Goal: Task Accomplishment & Management: Use online tool/utility

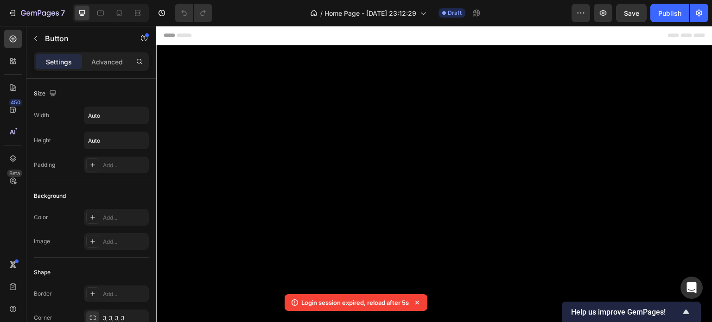
scroll to position [1670, 0]
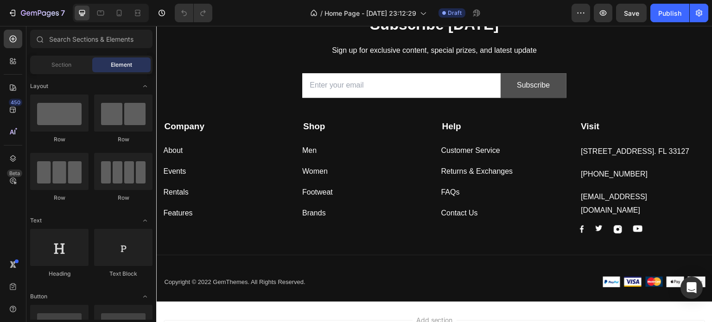
scroll to position [1708, 0]
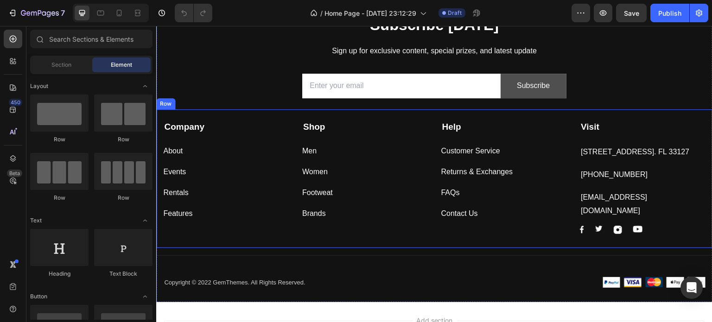
click at [638, 177] on div "Visit Text block 261 NW 26th Street Miami. FL 33127 Text block 999-999-999 Text…" at bounding box center [643, 177] width 126 height 114
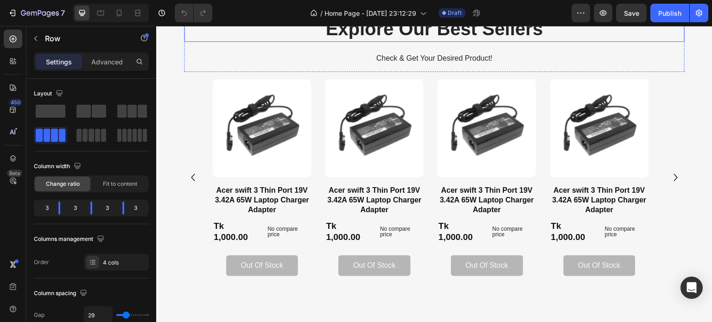
scroll to position [473, 0]
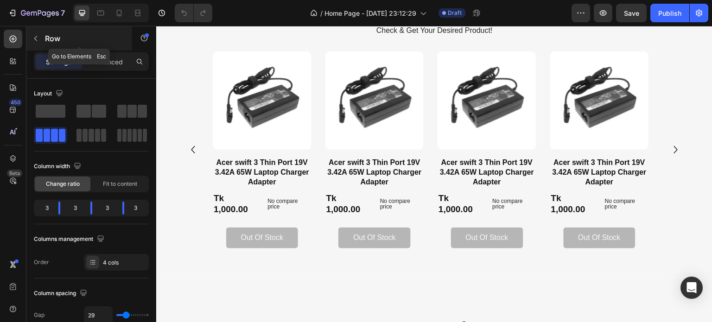
click at [33, 37] on icon "button" at bounding box center [35, 38] width 7 height 7
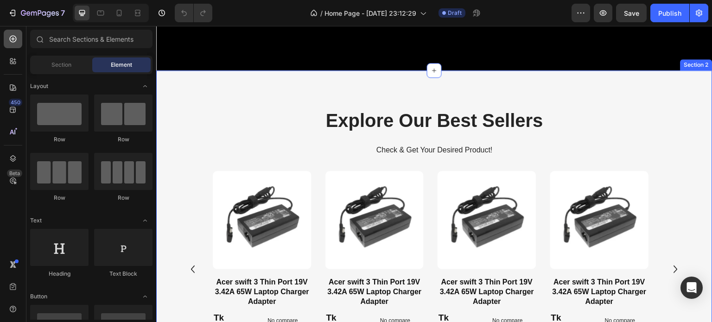
scroll to position [352, 0]
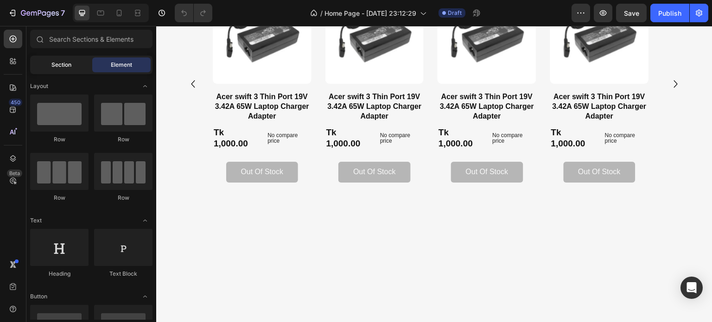
click at [53, 61] on span "Section" at bounding box center [61, 65] width 20 height 8
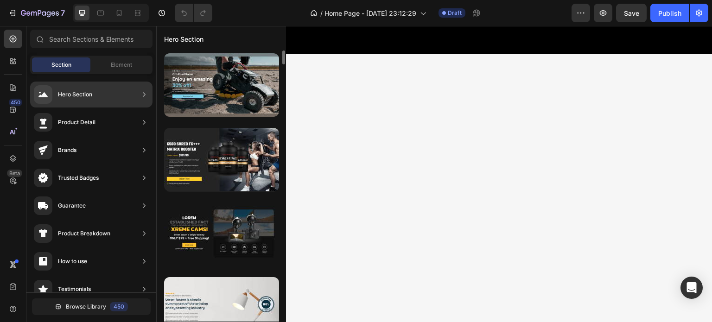
scroll to position [0, 0]
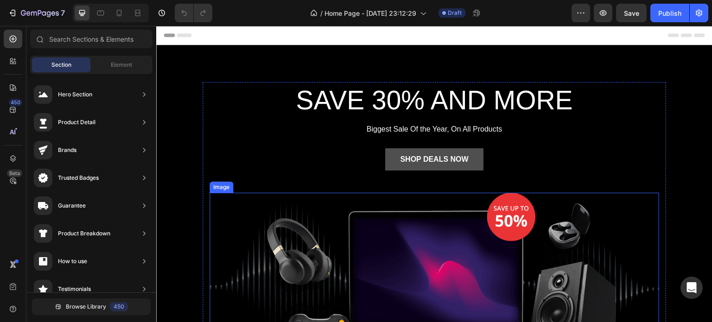
click at [351, 245] on img at bounding box center [433, 286] width 449 height 186
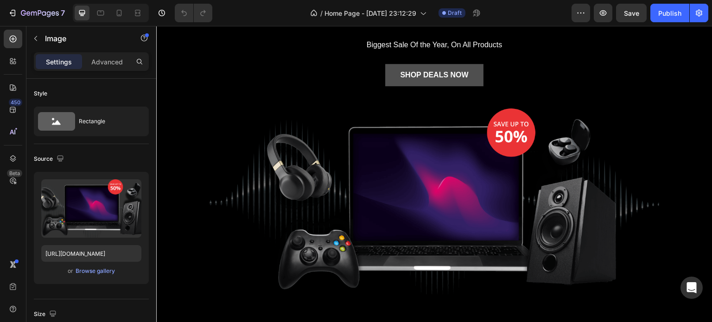
scroll to position [130, 0]
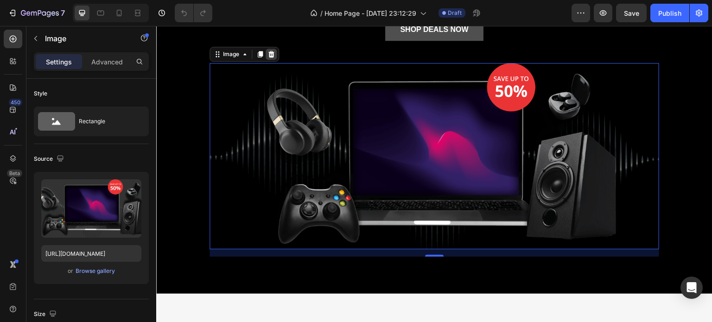
click at [270, 51] on icon at bounding box center [270, 54] width 7 height 7
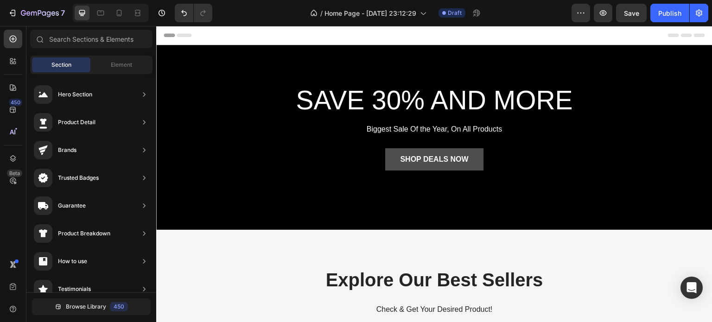
scroll to position [31, 0]
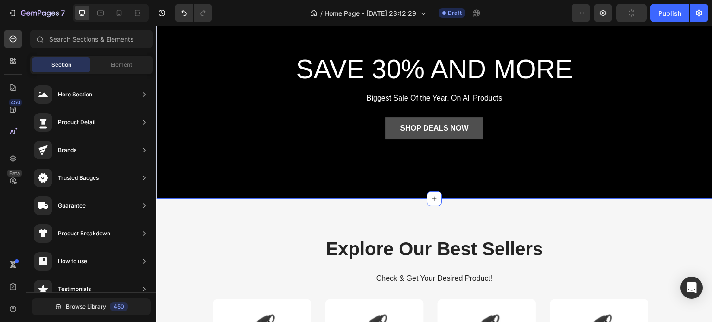
click at [324, 171] on div "SAVE 30% AND MORE Heading Biggest Sale Of the Year, On All Products Text block …" at bounding box center [434, 106] width 556 height 185
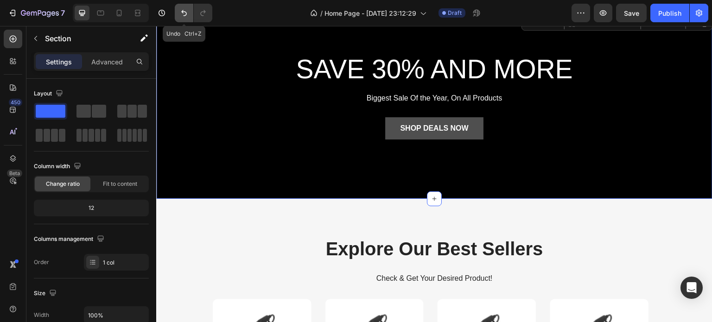
click at [183, 13] on icon "Undo/Redo" at bounding box center [183, 12] width 9 height 9
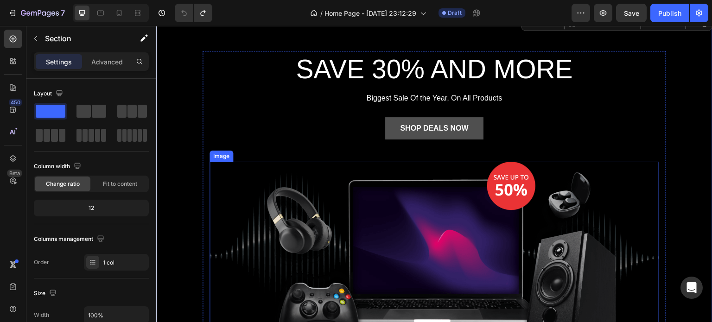
click at [390, 171] on img at bounding box center [433, 255] width 449 height 186
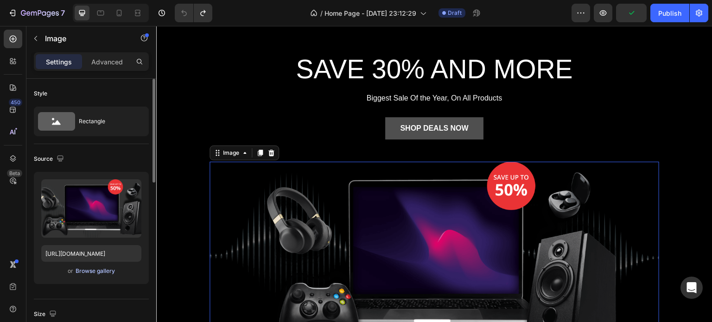
click at [91, 271] on div "Browse gallery" at bounding box center [95, 271] width 39 height 8
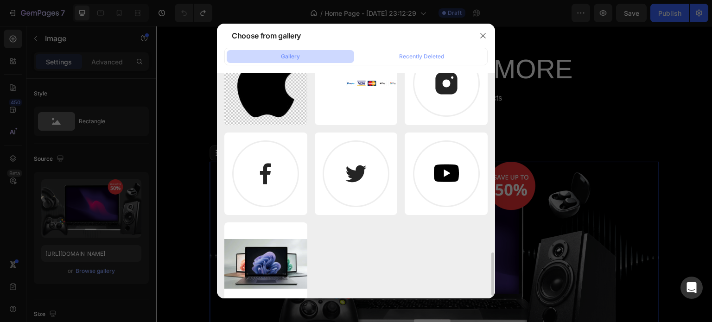
scroll to position [954, 0]
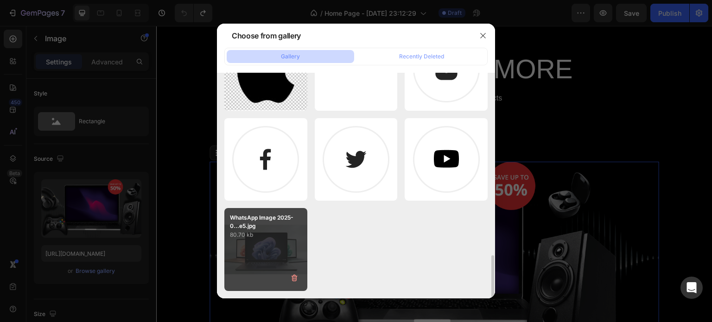
click at [259, 252] on div "WhatsApp Image 2025-0...e5.jpg 80.70 kb" at bounding box center [265, 249] width 83 height 83
type input "https://cdn.shopify.com/s/files/1/0671/8947/3415/files/gempages_576725267108594…"
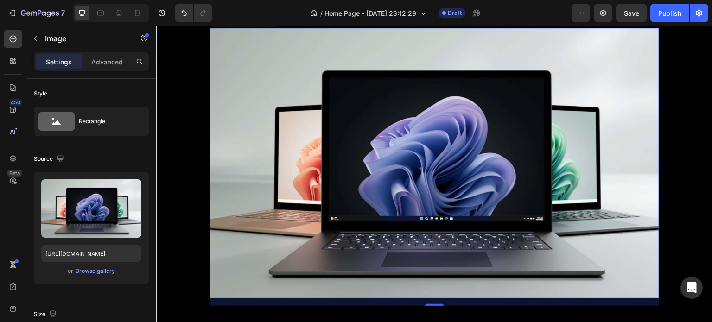
scroll to position [218, 0]
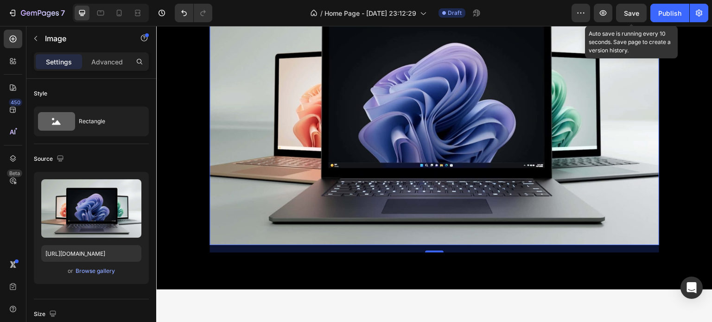
click at [629, 11] on span "Save" at bounding box center [631, 13] width 15 height 8
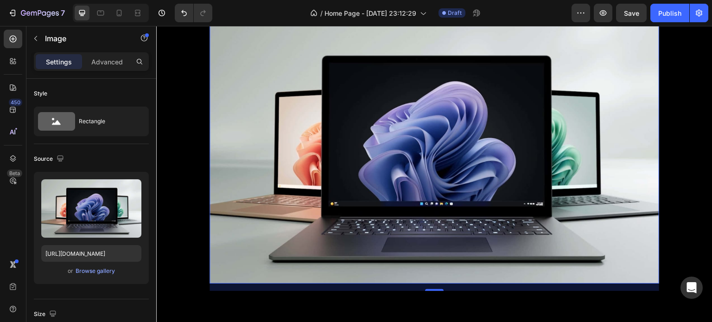
scroll to position [0, 0]
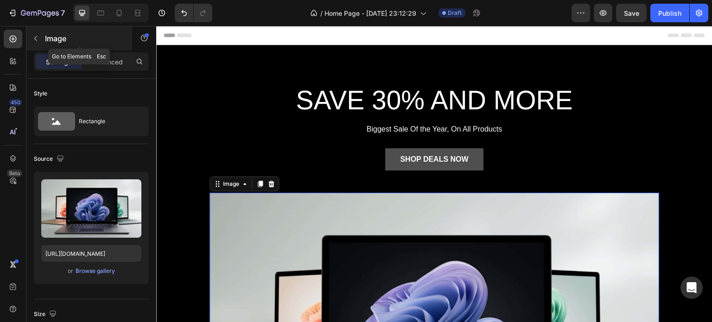
click at [32, 38] on icon "button" at bounding box center [35, 38] width 7 height 7
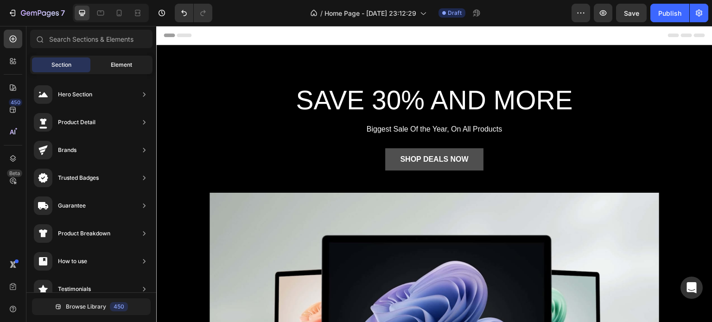
click at [125, 63] on span "Element" at bounding box center [121, 65] width 21 height 8
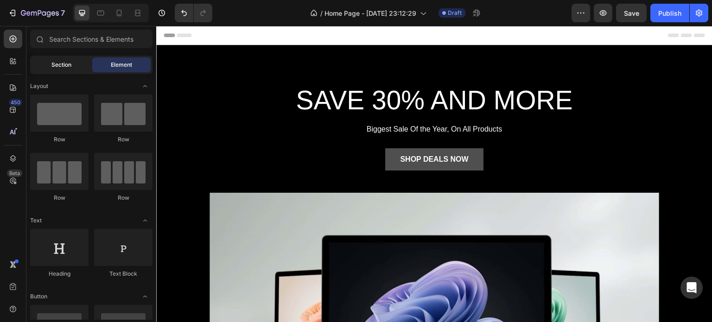
click at [59, 66] on span "Section" at bounding box center [61, 65] width 20 height 8
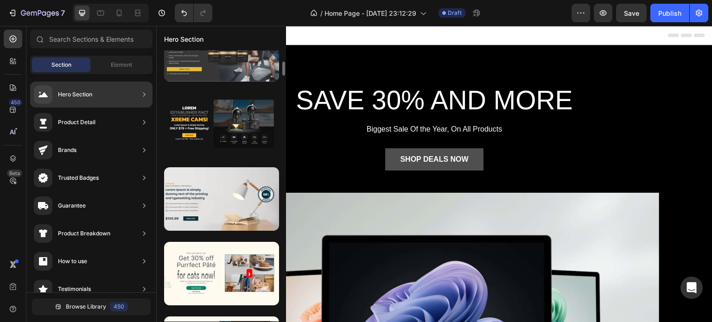
scroll to position [115, 0]
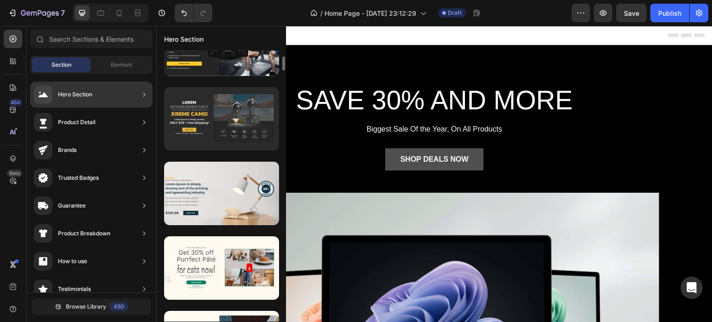
click at [240, 127] on div at bounding box center [221, 118] width 115 height 63
click at [230, 110] on div at bounding box center [221, 118] width 115 height 63
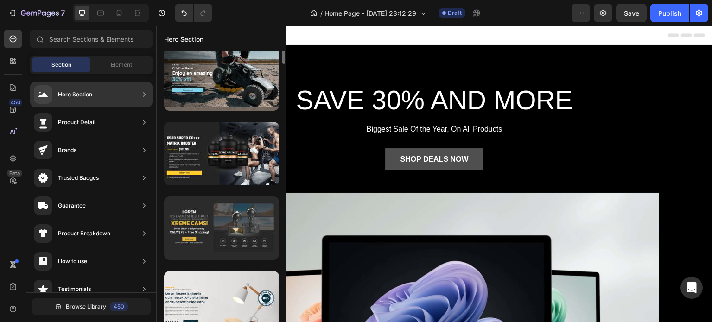
scroll to position [6, 0]
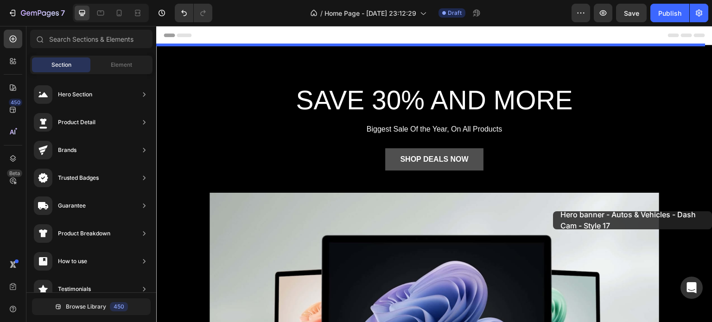
drag, startPoint x: 386, startPoint y: 261, endPoint x: 563, endPoint y: 207, distance: 184.8
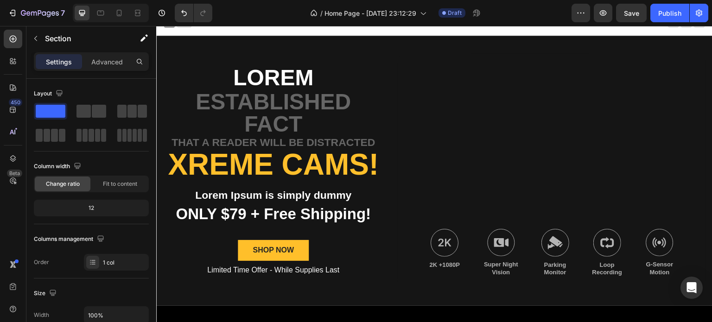
scroll to position [0, 0]
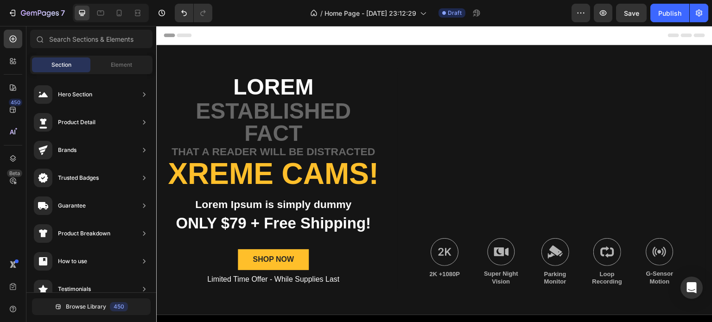
click at [665, 32] on div "Header" at bounding box center [434, 35] width 541 height 19
click at [609, 32] on div "Header" at bounding box center [434, 35] width 541 height 19
click at [211, 33] on div "Header" at bounding box center [434, 35] width 541 height 19
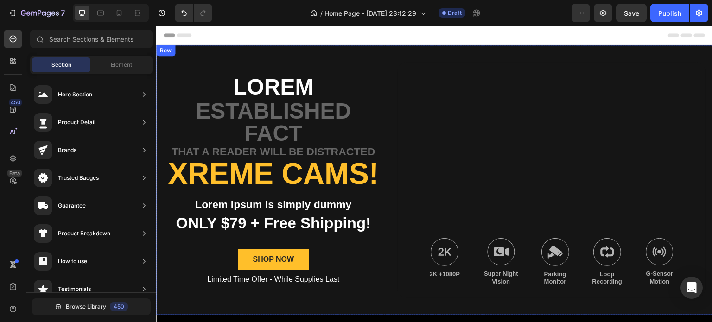
click at [246, 52] on div "Lorem Text Block established fact Text Block that a reader will be distracted T…" at bounding box center [434, 180] width 556 height 270
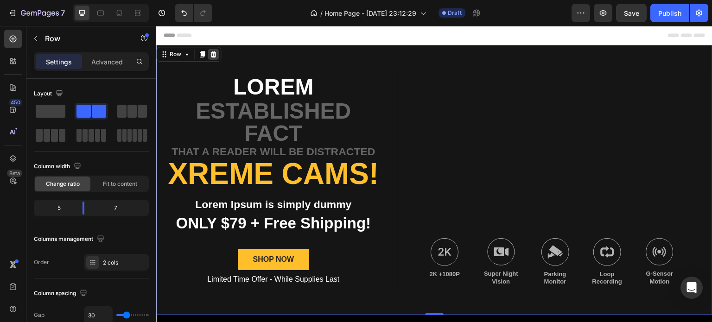
click at [215, 56] on icon at bounding box center [212, 54] width 7 height 7
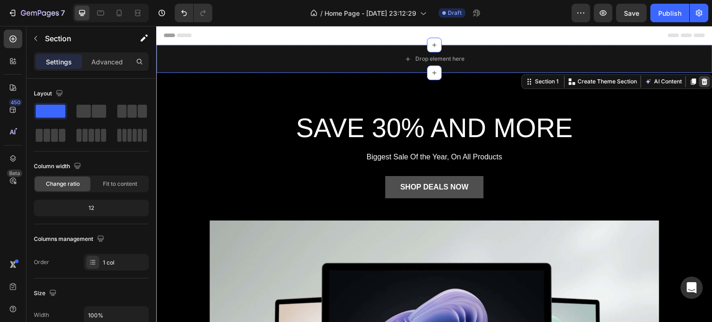
click at [701, 79] on icon at bounding box center [704, 81] width 6 height 6
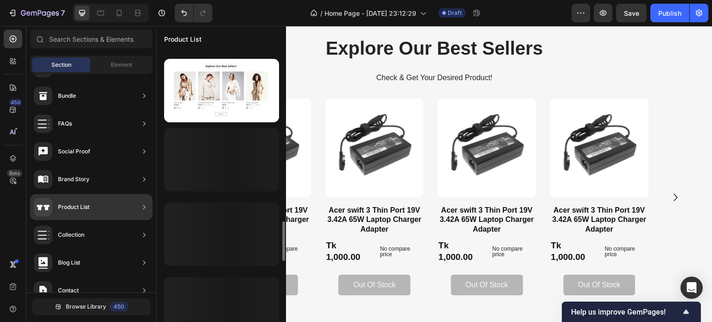
scroll to position [1364, 0]
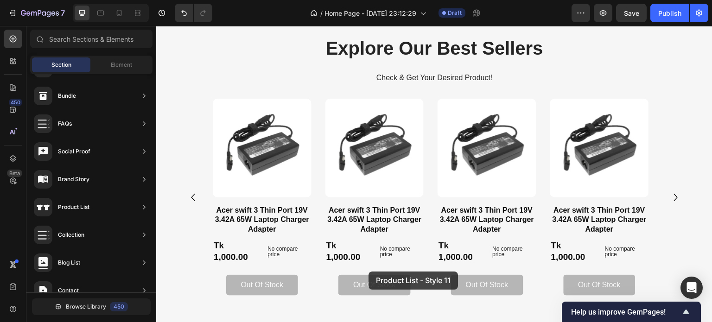
drag, startPoint x: 390, startPoint y: 309, endPoint x: 370, endPoint y: 273, distance: 41.7
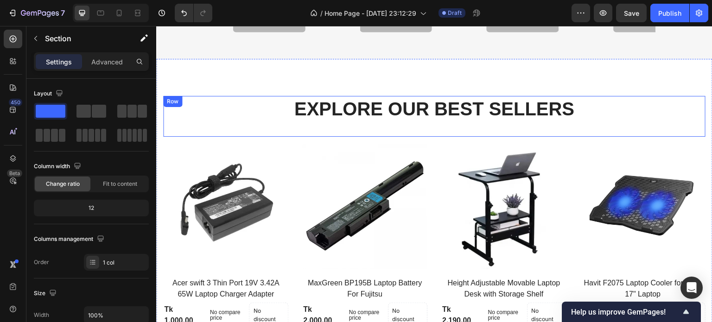
scroll to position [772, 0]
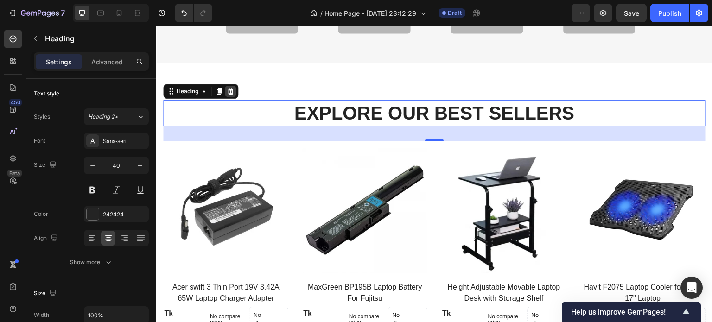
click at [232, 92] on icon at bounding box center [230, 91] width 6 height 6
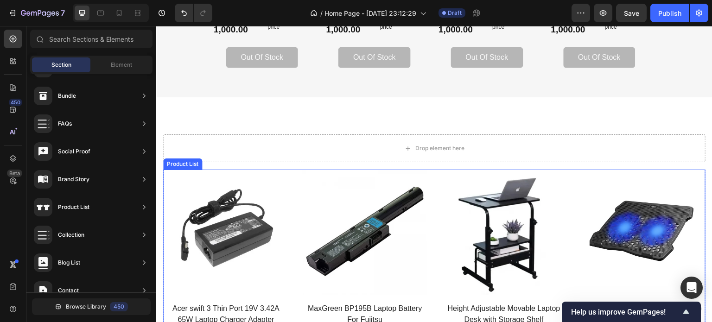
scroll to position [739, 0]
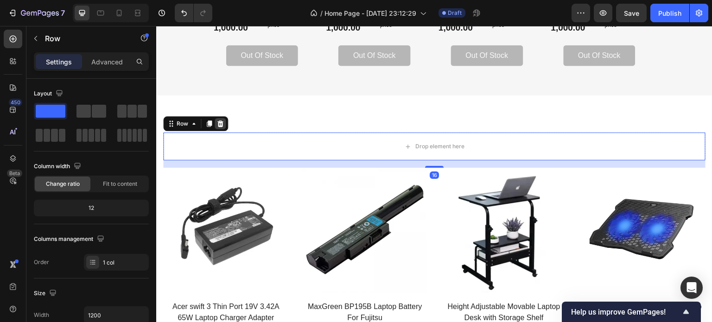
click at [220, 121] on icon at bounding box center [219, 123] width 7 height 7
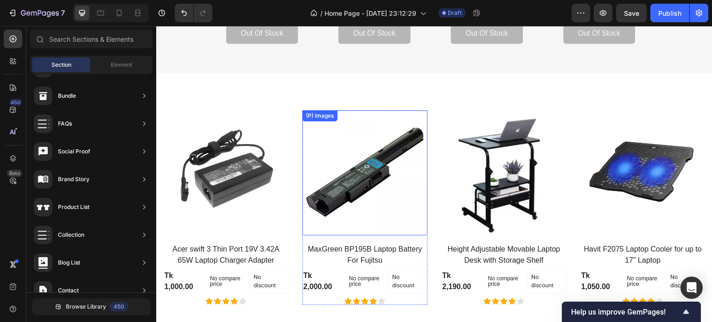
scroll to position [762, 0]
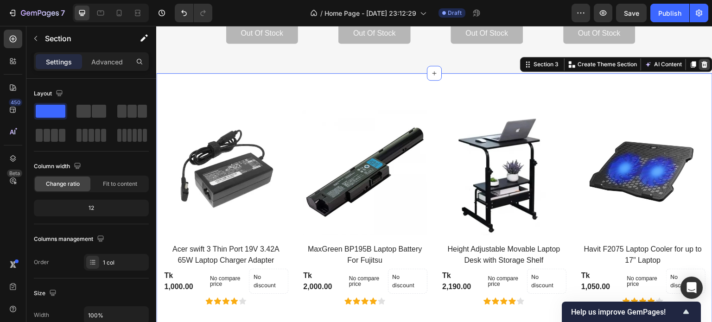
click at [701, 65] on icon at bounding box center [704, 64] width 7 height 7
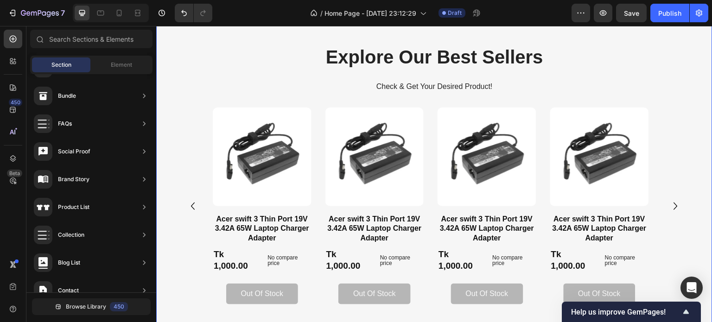
scroll to position [439, 0]
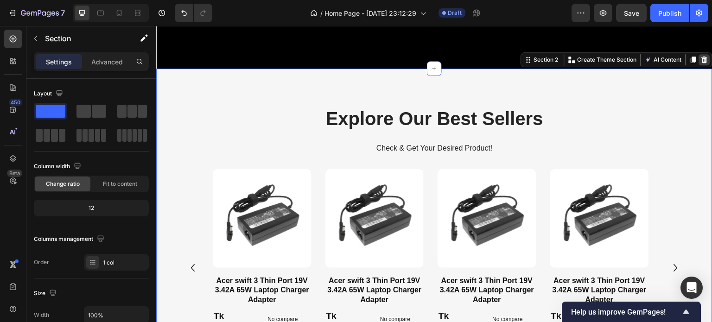
click at [701, 58] on icon at bounding box center [704, 60] width 6 height 6
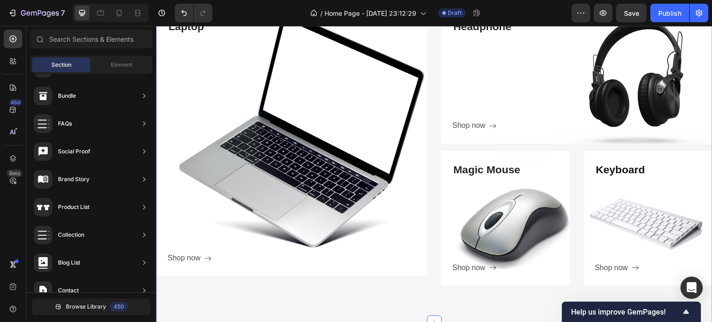
scroll to position [619, 0]
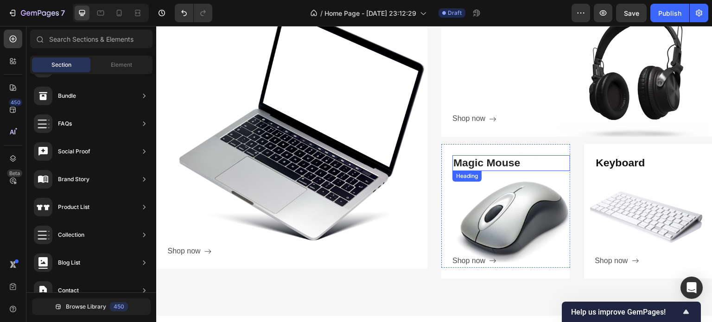
click at [480, 161] on p "Magic Mouse" at bounding box center [511, 163] width 116 height 14
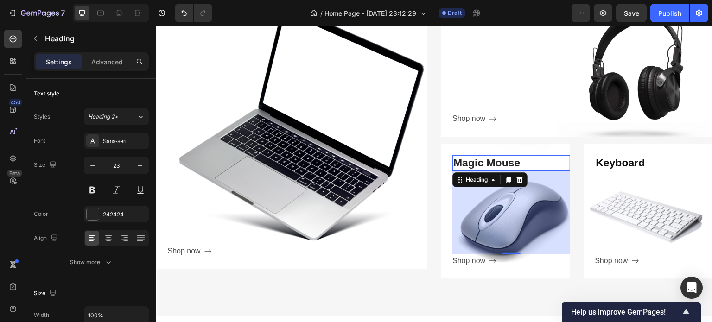
click at [483, 161] on p "Magic Mouse" at bounding box center [511, 163] width 116 height 14
click at [481, 162] on p "Magic Mouse" at bounding box center [511, 163] width 116 height 14
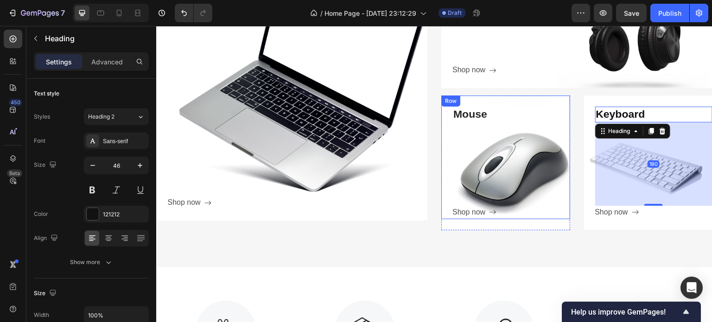
scroll to position [669, 0]
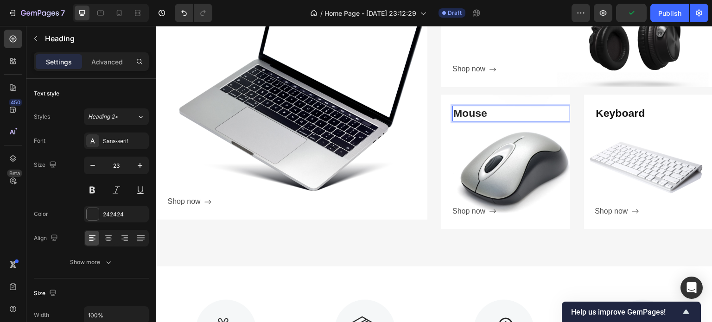
click at [461, 110] on p "Mouse" at bounding box center [511, 114] width 116 height 14
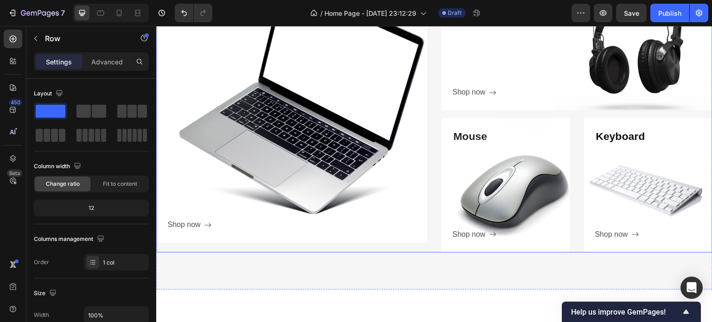
scroll to position [565, 0]
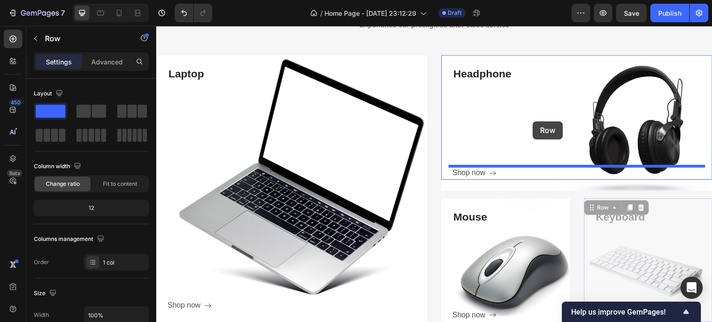
drag, startPoint x: 623, startPoint y: 233, endPoint x: 533, endPoint y: 121, distance: 143.0
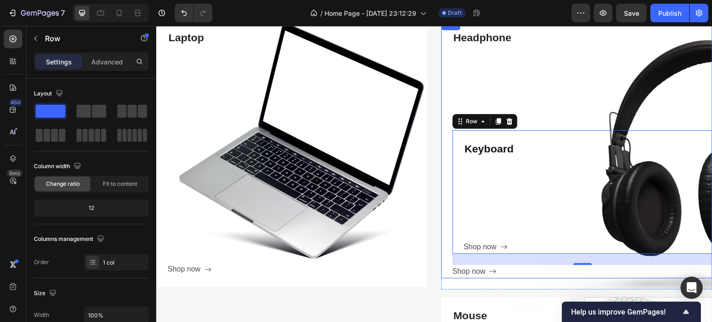
scroll to position [559, 0]
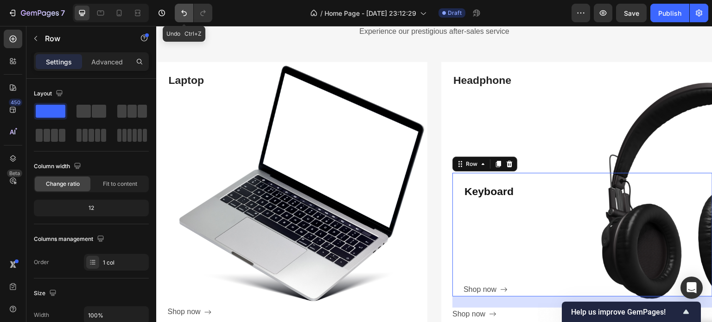
click at [184, 9] on icon "Undo/Redo" at bounding box center [183, 12] width 9 height 9
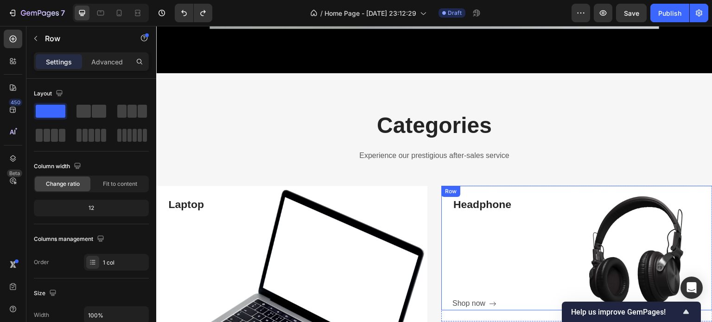
scroll to position [433, 0]
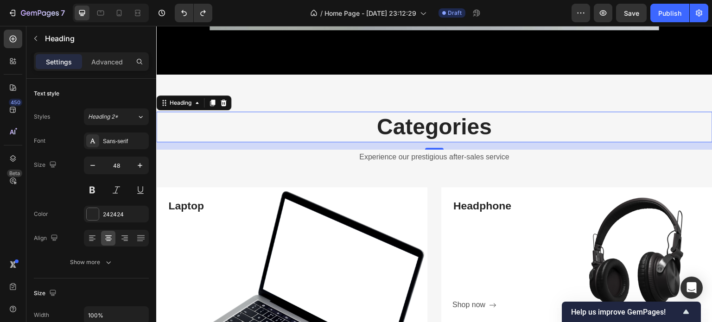
click at [371, 122] on p "Categories" at bounding box center [434, 127] width 554 height 29
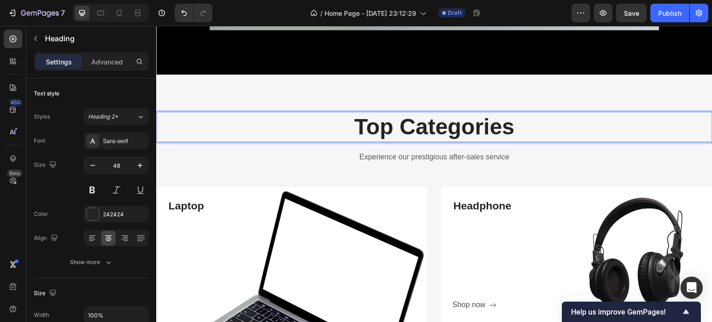
click at [394, 121] on p "Top Categories" at bounding box center [434, 127] width 554 height 29
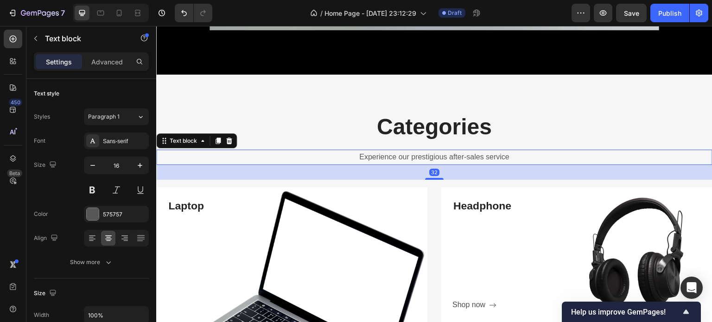
click at [407, 156] on p "Experience our prestigious after-sales service" at bounding box center [434, 157] width 554 height 13
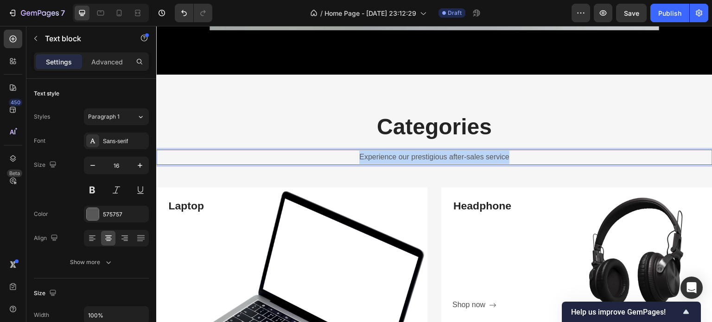
click at [407, 156] on p "Experience our prestigious after-sales service" at bounding box center [434, 157] width 554 height 13
click at [449, 157] on p "Get Your Desired Product from Featured Category!" at bounding box center [434, 157] width 554 height 13
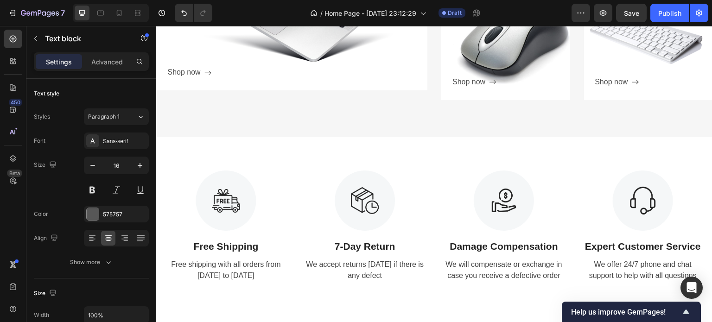
scroll to position [802, 0]
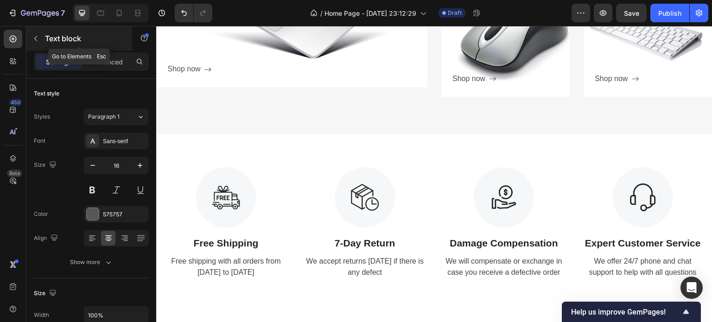
click at [35, 37] on icon "button" at bounding box center [35, 38] width 7 height 7
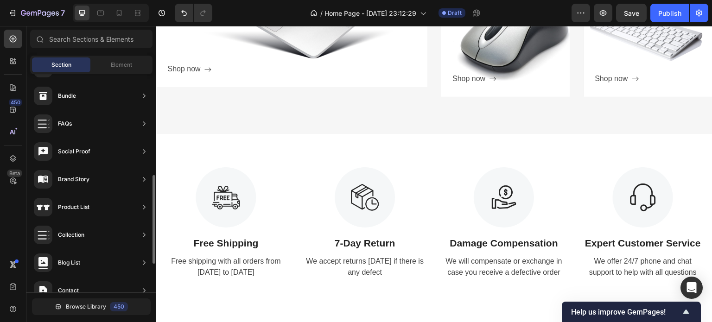
scroll to position [469, 0]
click at [57, 62] on span "Section" at bounding box center [61, 65] width 20 height 8
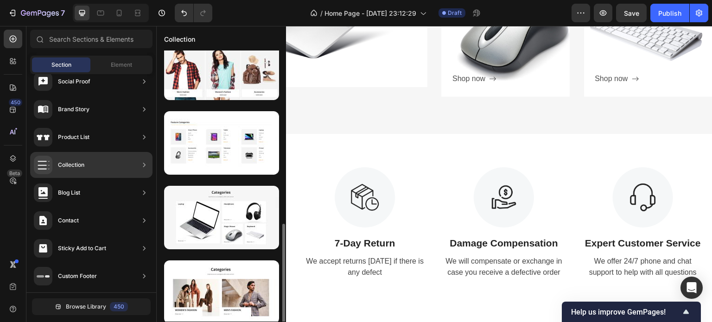
scroll to position [414, 0]
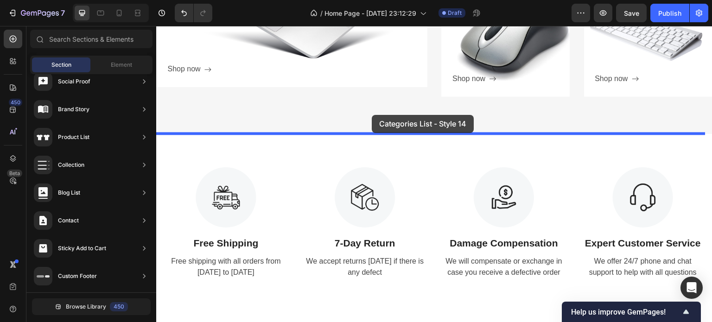
drag, startPoint x: 373, startPoint y: 139, endPoint x: 372, endPoint y: 115, distance: 24.6
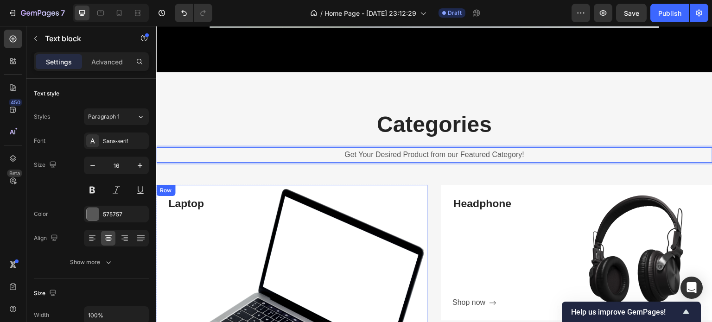
scroll to position [429, 0]
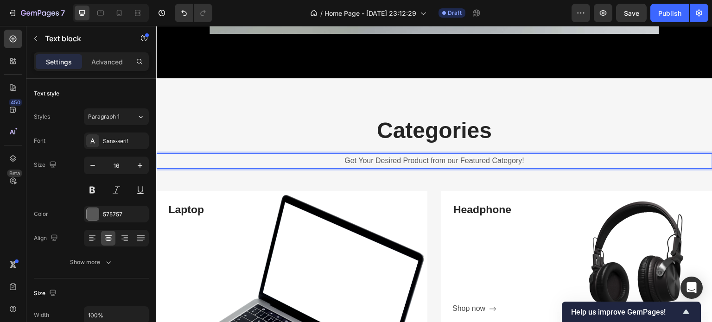
click at [486, 159] on p "Get Your Desired Product from our Featured Category!" at bounding box center [434, 160] width 554 height 13
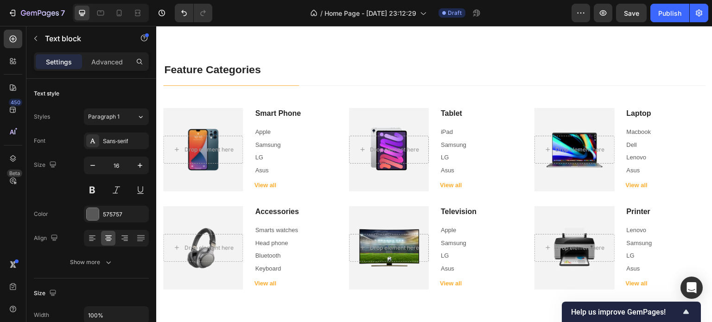
scroll to position [920, 0]
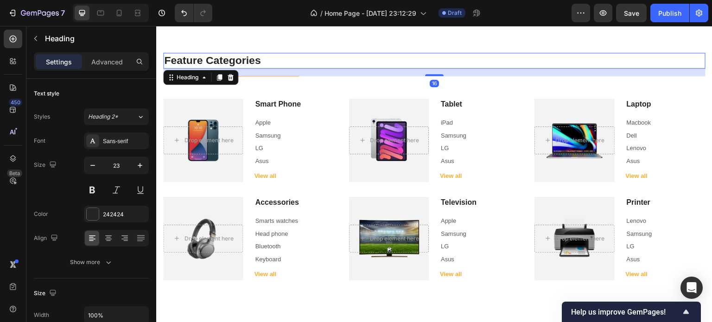
click at [269, 55] on p "Feature Categories" at bounding box center [434, 61] width 540 height 14
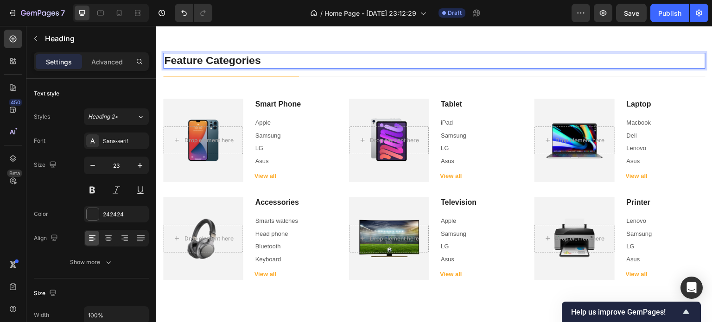
click at [269, 55] on p "Feature Categories" at bounding box center [434, 61] width 540 height 14
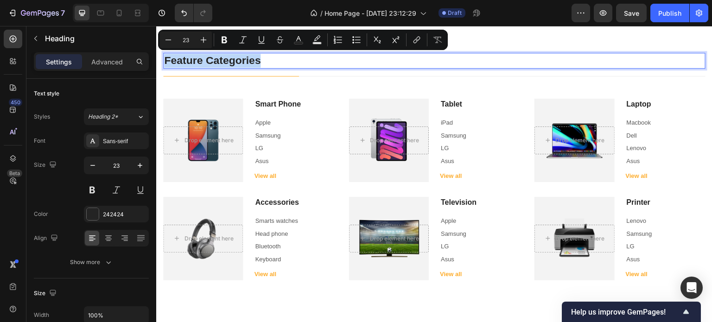
click at [277, 57] on p "Feature Categories" at bounding box center [434, 61] width 540 height 14
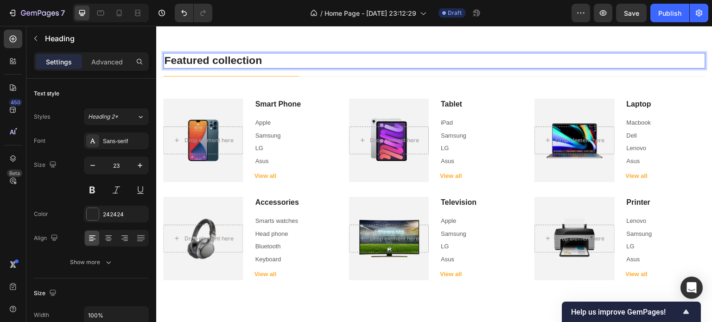
click at [217, 57] on p "Featured collection" at bounding box center [434, 61] width 540 height 14
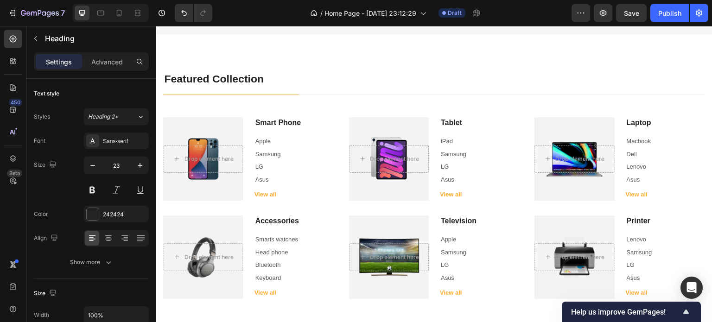
scroll to position [903, 0]
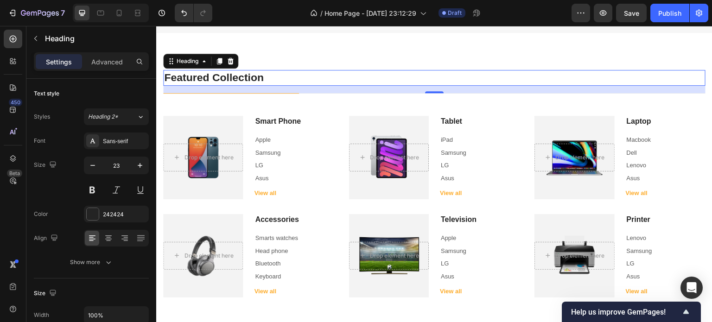
click at [267, 74] on p "Featured Collection" at bounding box center [434, 78] width 540 height 14
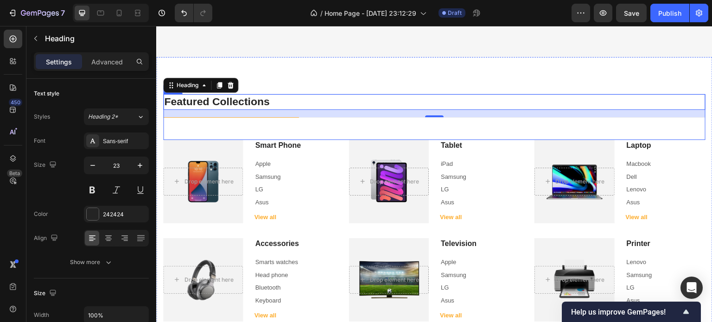
scroll to position [791, 0]
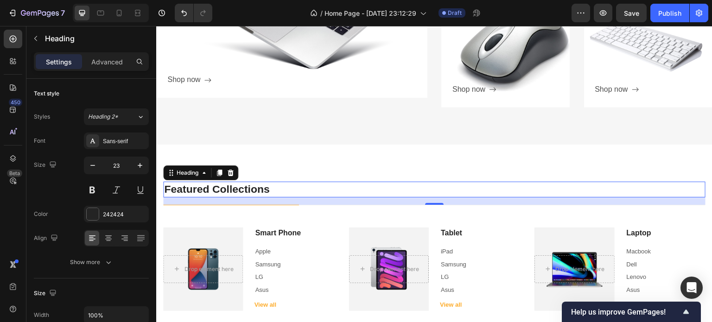
click at [292, 184] on p "Featured Collections" at bounding box center [434, 190] width 540 height 14
click at [329, 187] on p "Featured Collections" at bounding box center [434, 190] width 540 height 14
click at [371, 197] on div "16" at bounding box center [434, 200] width 542 height 7
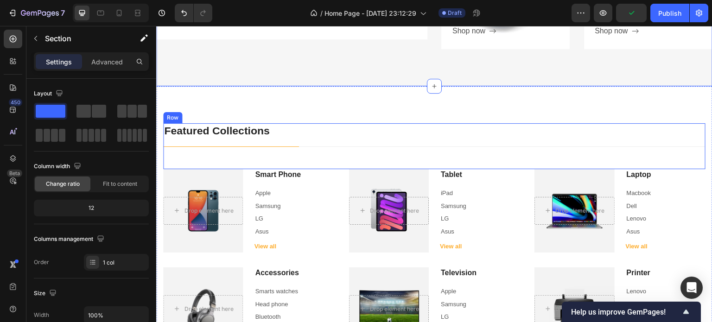
scroll to position [854, 0]
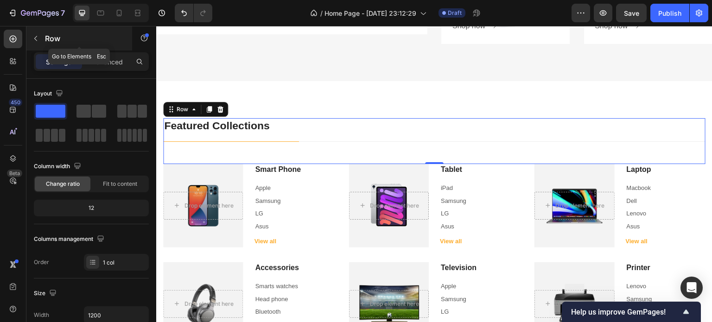
click at [34, 36] on icon "button" at bounding box center [35, 38] width 7 height 7
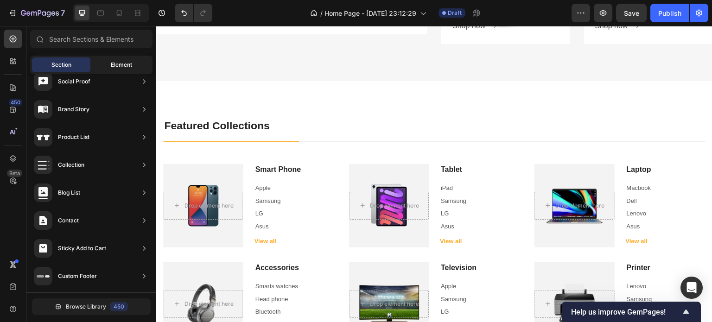
click at [108, 68] on div "Element" at bounding box center [121, 64] width 58 height 15
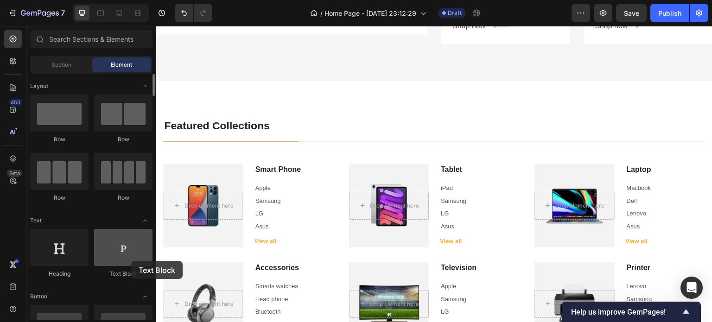
click at [131, 261] on div at bounding box center [123, 247] width 58 height 37
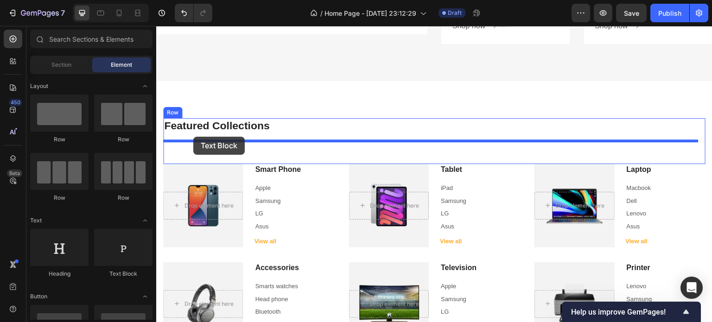
drag, startPoint x: 287, startPoint y: 287, endPoint x: 193, endPoint y: 137, distance: 177.1
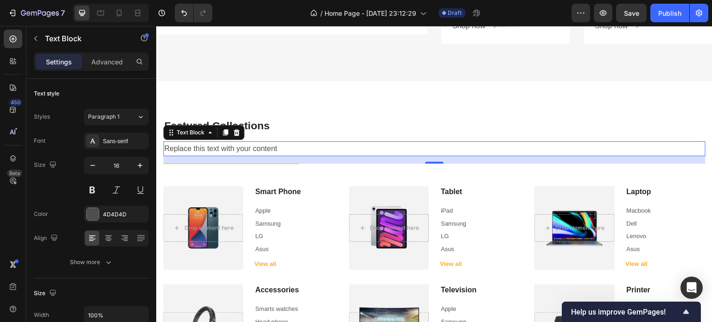
click at [197, 144] on p "Replace this text with your content" at bounding box center [434, 148] width 540 height 13
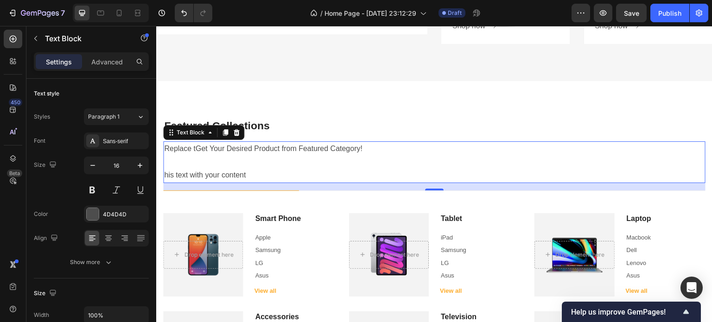
click at [259, 173] on p "his text with your content" at bounding box center [434, 168] width 540 height 27
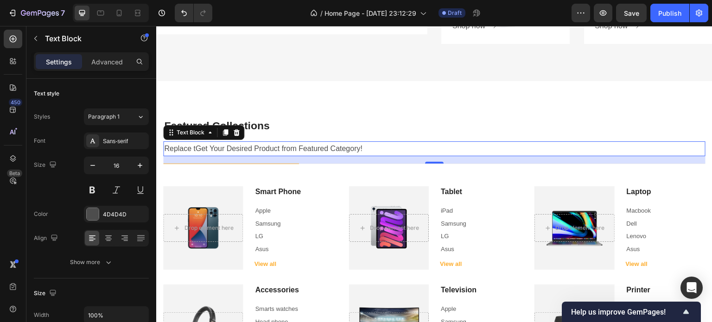
click at [195, 146] on p "Replace tGet Your Desired Product from Featured Category!" at bounding box center [434, 148] width 540 height 13
click at [265, 145] on p "Get Your Desired Product from Featured Category!" at bounding box center [434, 148] width 540 height 13
click at [340, 150] on p "Get Your Desired Product from our Featured Category!" at bounding box center [434, 148] width 540 height 13
click at [363, 146] on p "Get Your Desired Product from our Featured Collections!" at bounding box center [434, 148] width 540 height 13
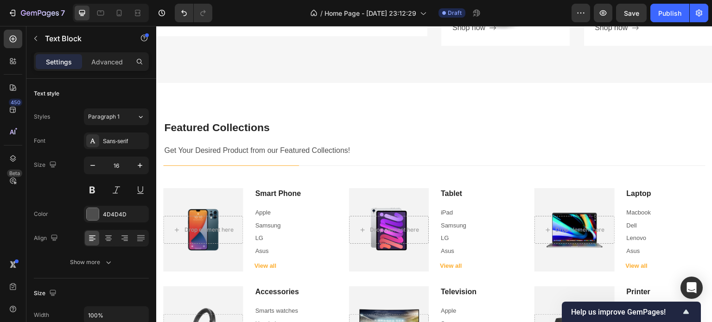
scroll to position [853, 0]
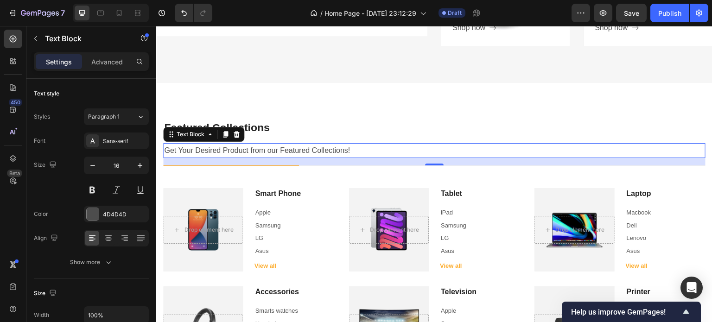
click at [345, 144] on p "Get Your Desired Product from our Featured Collections!" at bounding box center [434, 150] width 540 height 13
click at [346, 150] on p "Get Your Desired Product from our Featured Collections!" at bounding box center [434, 150] width 540 height 13
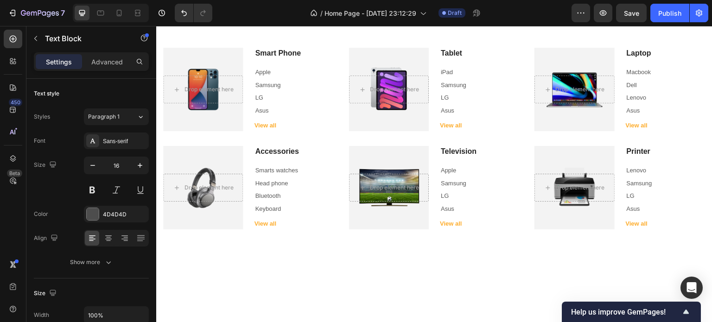
scroll to position [836, 0]
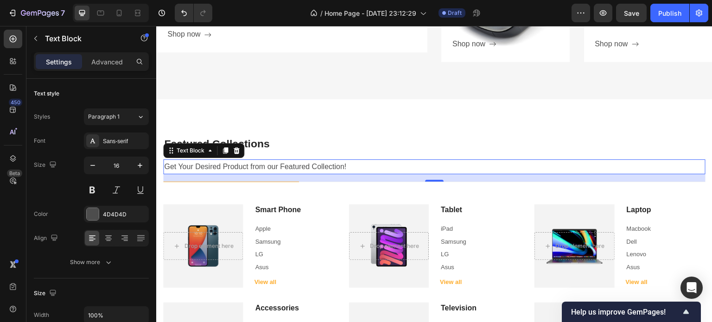
click at [316, 169] on p "Get Your Desired Product from our Featured Collection!" at bounding box center [434, 166] width 540 height 13
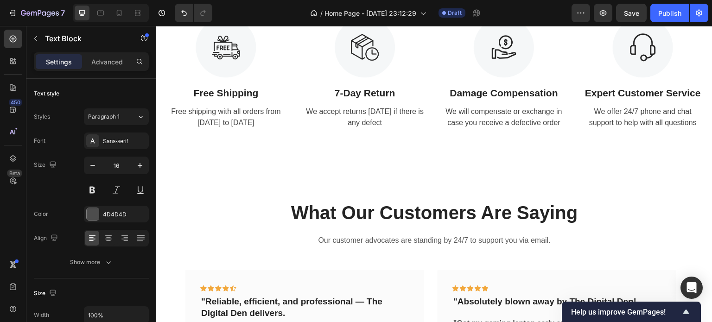
scroll to position [1175, 0]
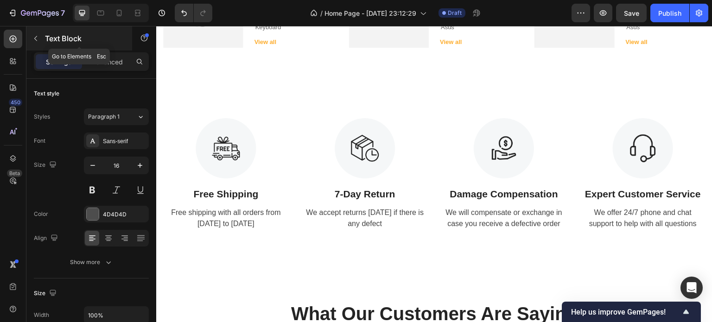
click at [37, 37] on icon "button" at bounding box center [35, 38] width 7 height 7
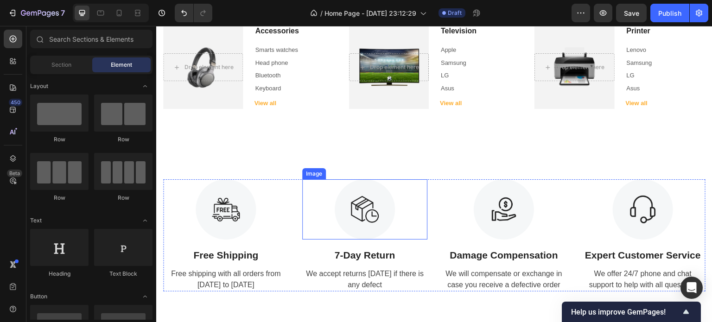
scroll to position [1134, 0]
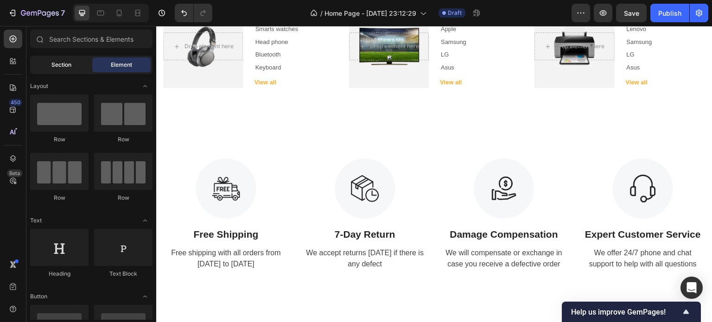
click at [63, 62] on span "Section" at bounding box center [61, 65] width 20 height 8
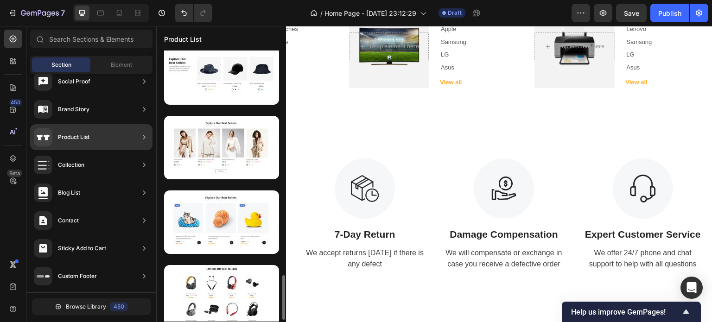
scroll to position [1364, 0]
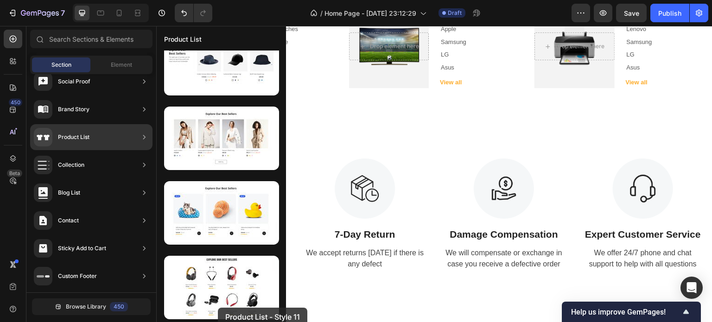
drag, startPoint x: 374, startPoint y: 334, endPoint x: 382, endPoint y: 182, distance: 152.2
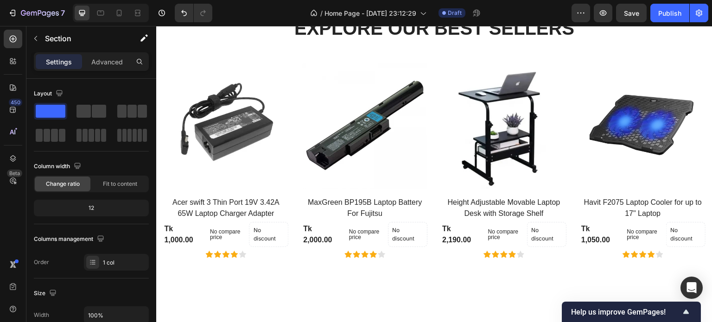
scroll to position [1377, 0]
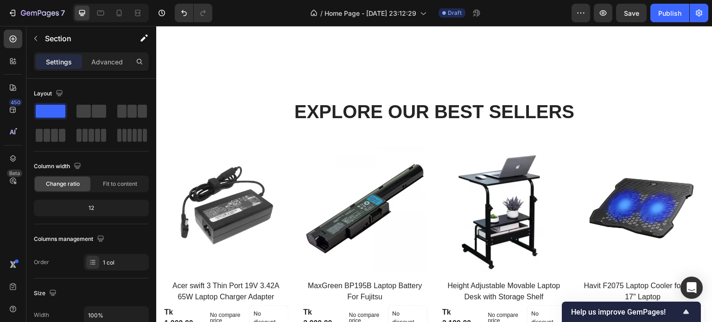
click at [498, 82] on div "Explore Our Best Sellers Heading Row (P) Images Acer swift 3 Thin Port 19V 3.42…" at bounding box center [434, 220] width 556 height 317
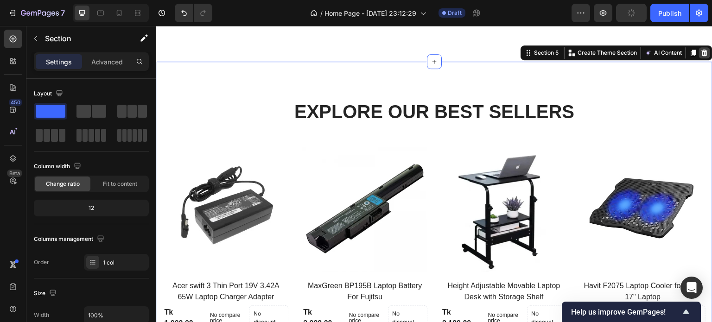
click at [701, 55] on icon at bounding box center [704, 53] width 6 height 6
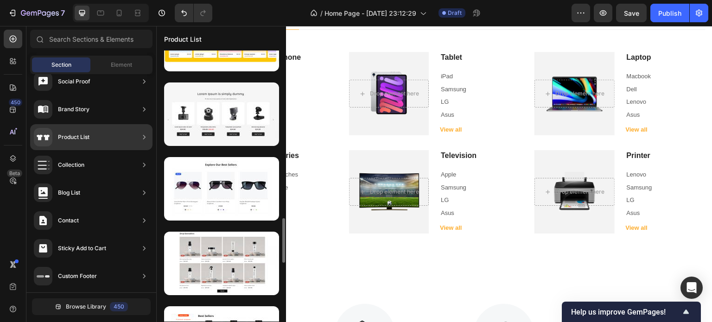
scroll to position [1015, 0]
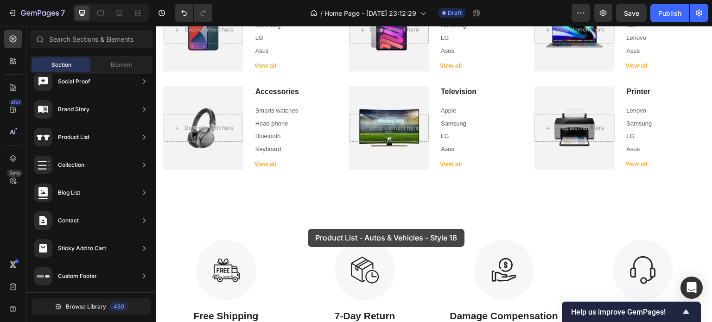
drag, startPoint x: 385, startPoint y: 143, endPoint x: 308, endPoint y: 230, distance: 116.8
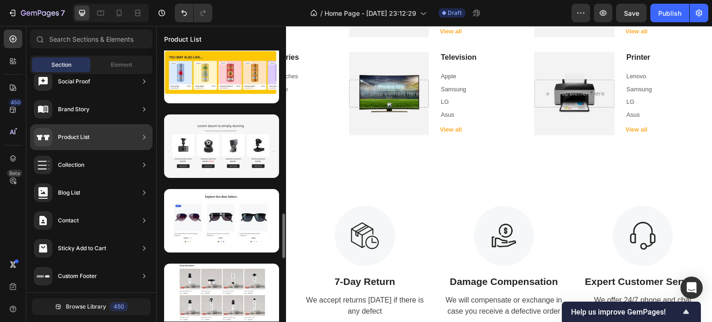
scroll to position [984, 0]
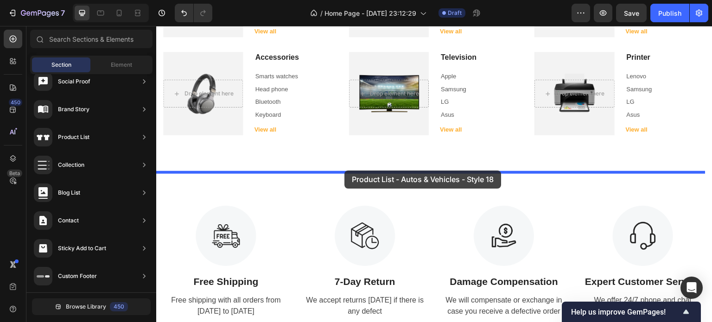
drag, startPoint x: 388, startPoint y: 179, endPoint x: 344, endPoint y: 171, distance: 44.4
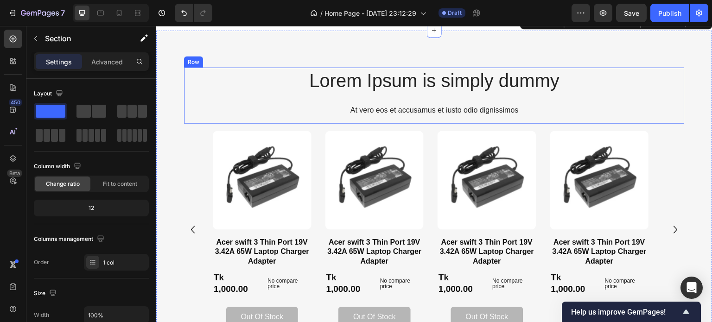
scroll to position [1210, 0]
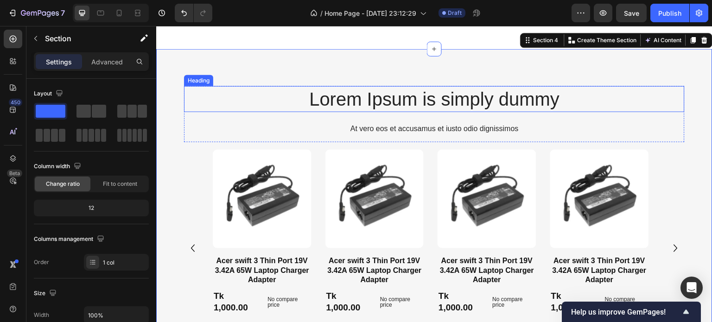
click at [458, 98] on h2 "Lorem Ipsum is simply dummy" at bounding box center [434, 99] width 500 height 26
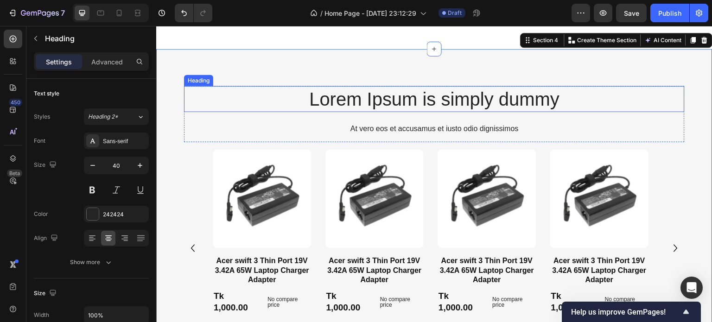
click at [458, 98] on h2 "Lorem Ipsum is simply dummy" at bounding box center [434, 99] width 500 height 26
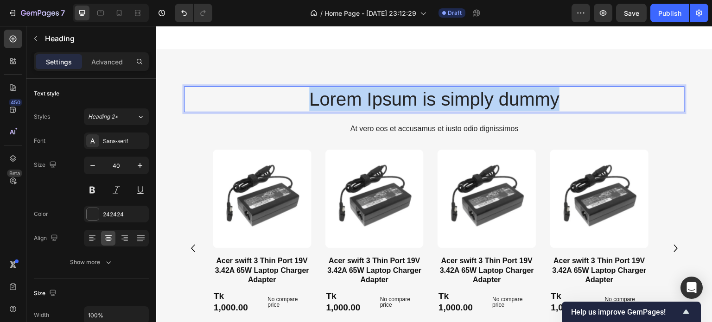
click at [458, 98] on p "Lorem Ipsum is simply dummy" at bounding box center [434, 99] width 499 height 24
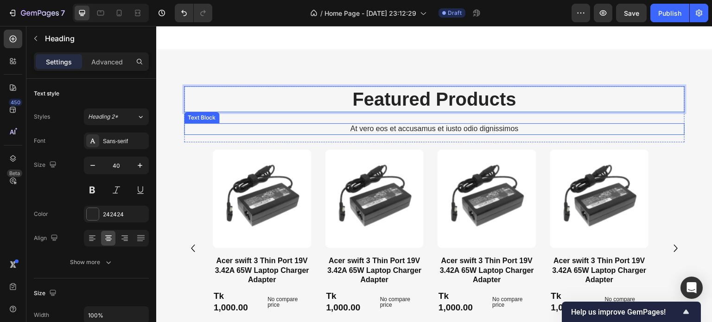
click at [391, 124] on div "At vero eos et accusamus et iusto odio dignissimos" at bounding box center [434, 129] width 500 height 12
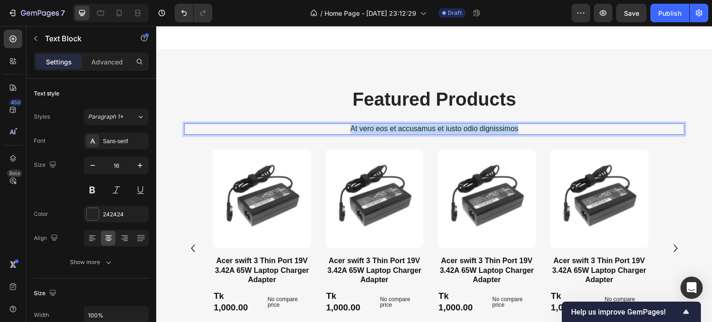
click at [391, 124] on div "At vero eos et accusamus et iusto odio dignissimos" at bounding box center [434, 129] width 500 height 12
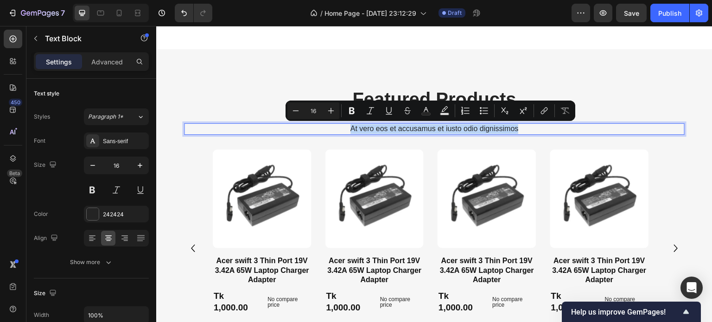
click at [391, 124] on div "At vero eos et accusamus et iusto odio dignissimos" at bounding box center [434, 129] width 500 height 12
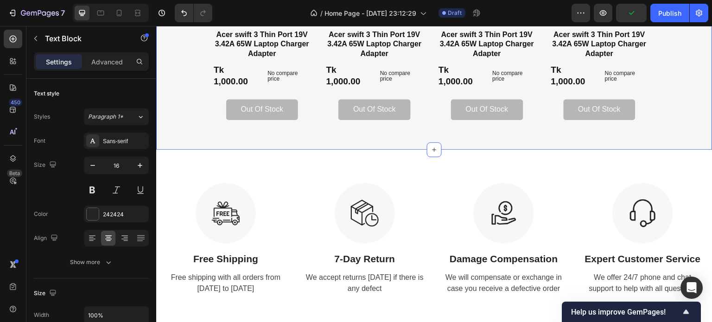
scroll to position [1507, 0]
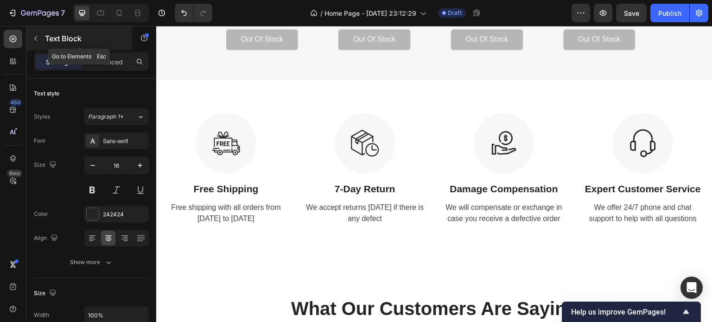
click at [35, 39] on icon "button" at bounding box center [35, 38] width 3 height 5
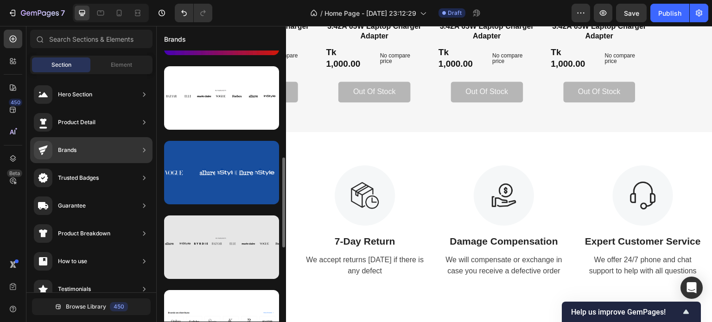
scroll to position [285, 0]
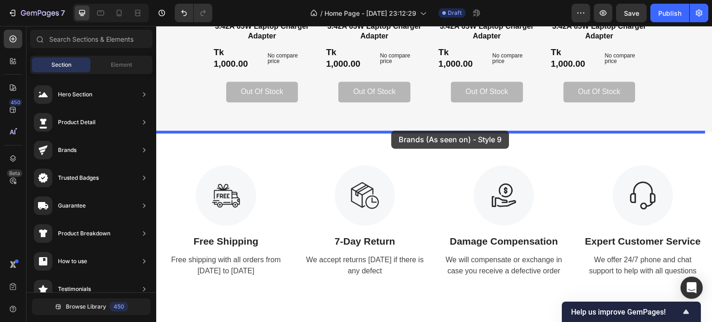
drag, startPoint x: 385, startPoint y: 131, endPoint x: 391, endPoint y: 131, distance: 6.5
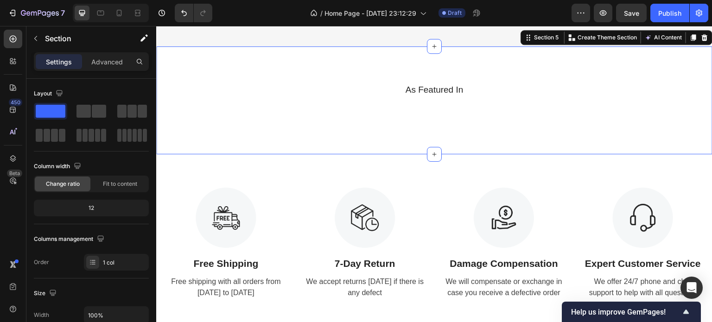
scroll to position [1540, 0]
click at [33, 38] on icon "button" at bounding box center [35, 38] width 7 height 7
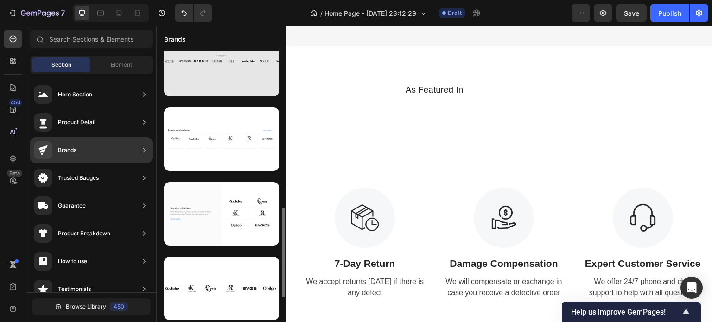
scroll to position [456, 0]
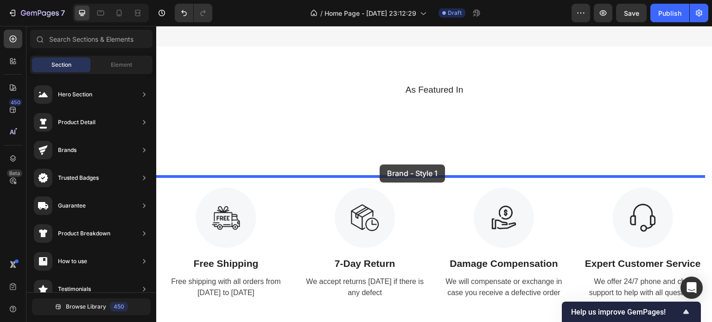
drag, startPoint x: 358, startPoint y: 180, endPoint x: 379, endPoint y: 165, distance: 25.6
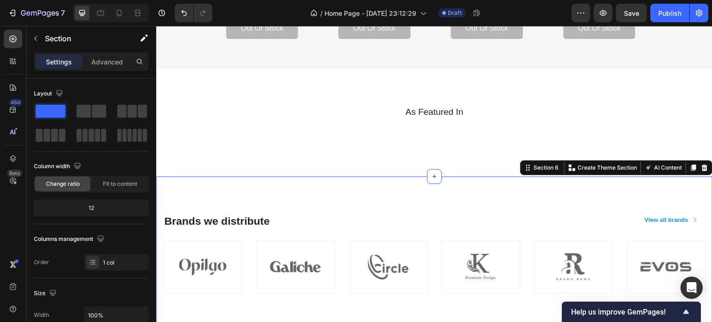
scroll to position [1518, 0]
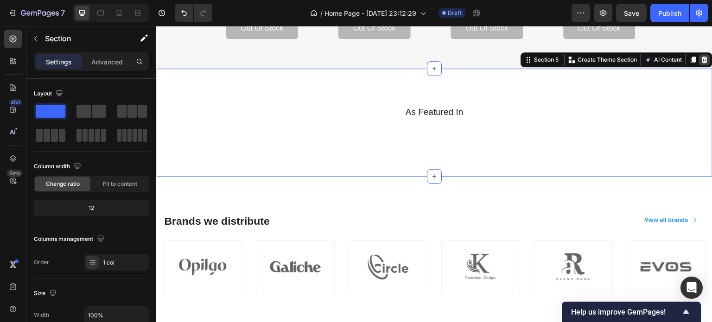
click at [701, 59] on icon at bounding box center [704, 60] width 6 height 6
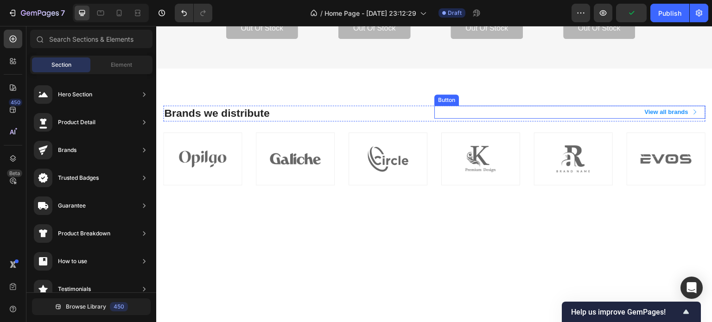
click at [683, 109] on div "View all brands" at bounding box center [670, 111] width 53 height 9
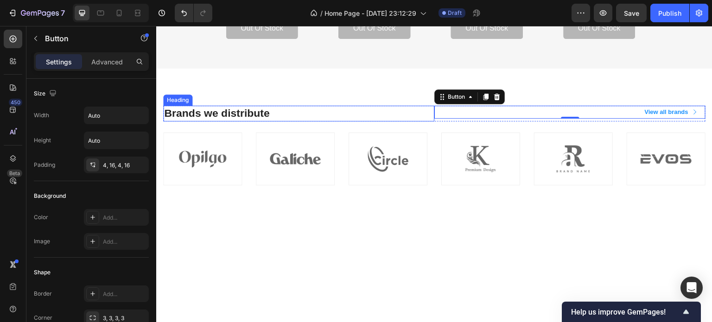
click at [290, 109] on p "Brands we distribute" at bounding box center [298, 114] width 269 height 14
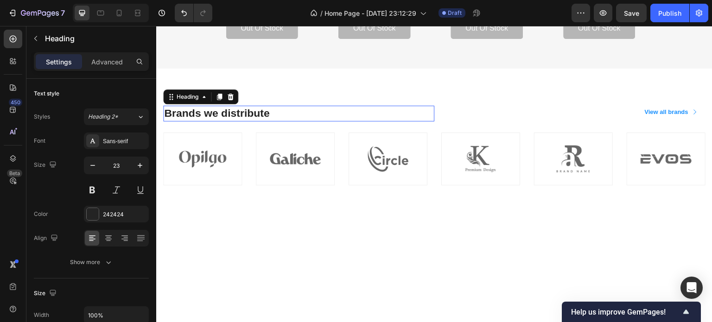
click at [290, 109] on p "Brands we distribute" at bounding box center [298, 114] width 269 height 14
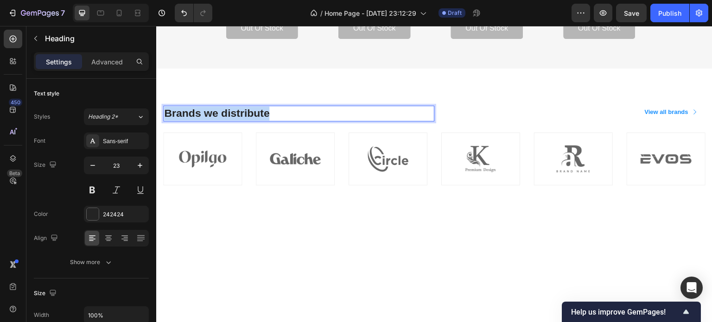
click at [290, 109] on p "Brands we distribute" at bounding box center [298, 114] width 269 height 14
click at [246, 112] on h2 "Rich Text Editor. Editing area: main" at bounding box center [298, 114] width 271 height 16
click at [310, 107] on p "Top Brands" at bounding box center [298, 114] width 269 height 14
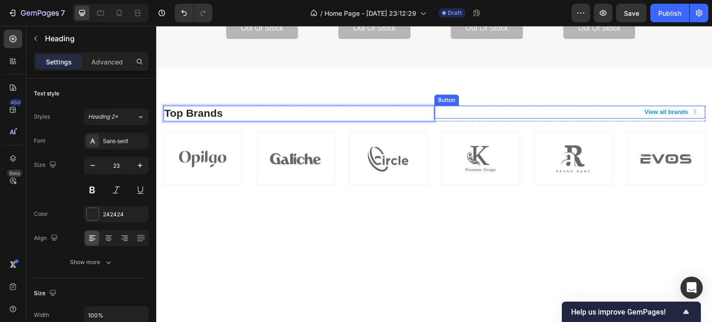
click at [500, 108] on div "View all brands Button" at bounding box center [569, 112] width 271 height 13
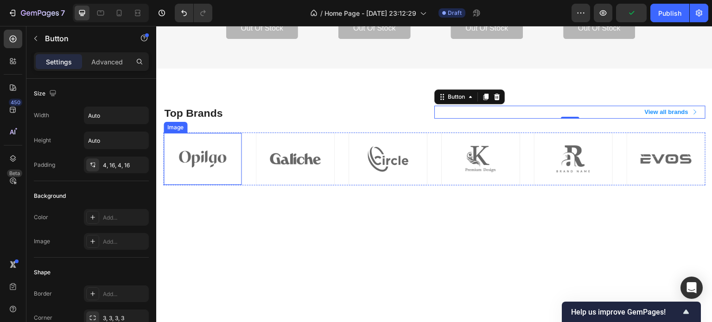
click at [215, 152] on img at bounding box center [203, 159] width 78 height 52
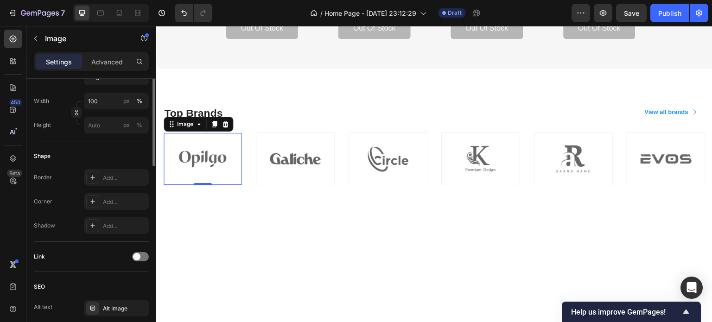
scroll to position [0, 0]
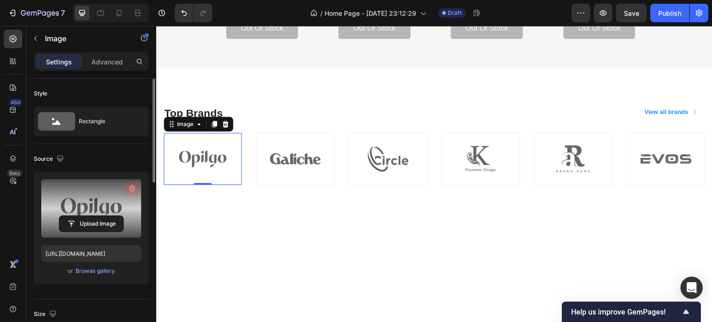
click at [133, 188] on icon "button" at bounding box center [133, 189] width 1 height 3
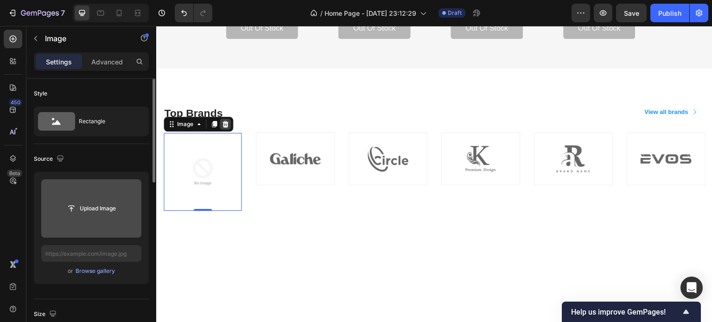
click at [226, 122] on icon at bounding box center [225, 124] width 6 height 6
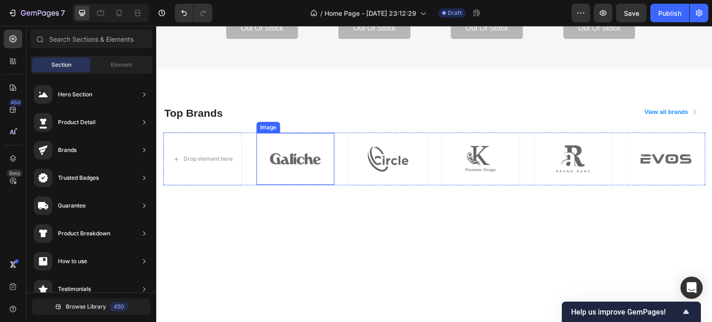
click at [309, 146] on img at bounding box center [295, 159] width 78 height 52
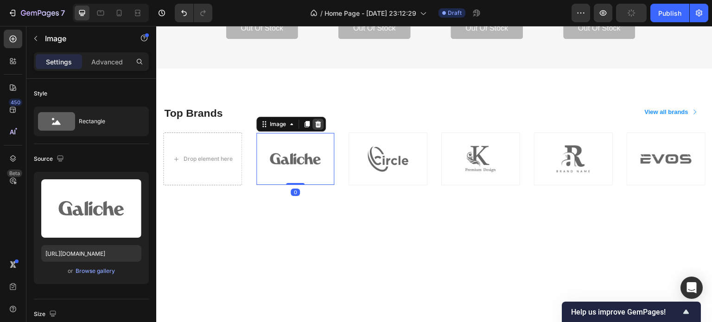
click at [316, 124] on icon at bounding box center [318, 124] width 6 height 6
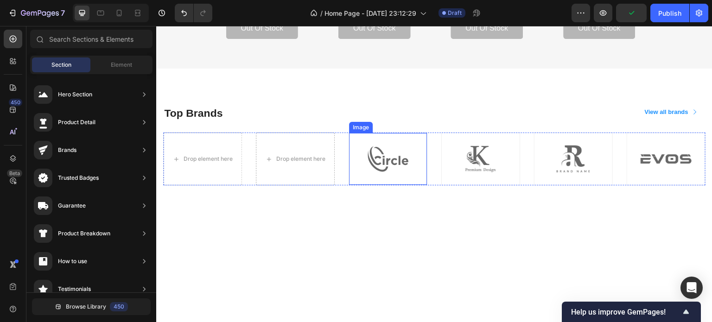
click at [401, 147] on img at bounding box center [388, 159] width 78 height 52
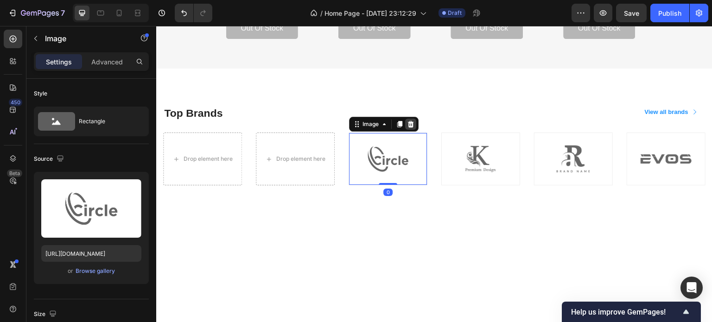
click at [408, 126] on icon at bounding box center [411, 124] width 6 height 6
